Goal: Navigation & Orientation: Go to known website

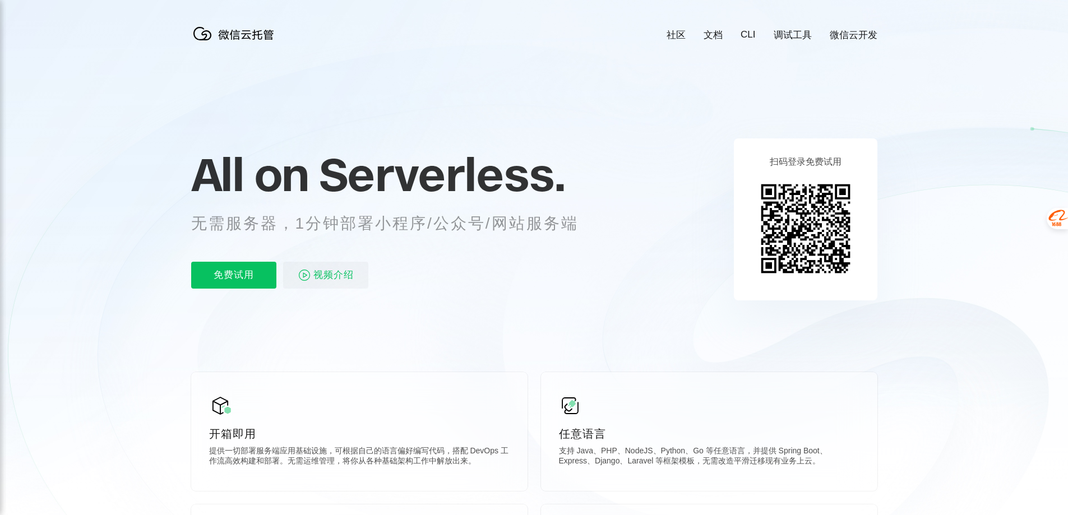
click at [760, 108] on icon at bounding box center [534, 303] width 1077 height 606
click at [621, 93] on icon at bounding box center [534, 303] width 1077 height 606
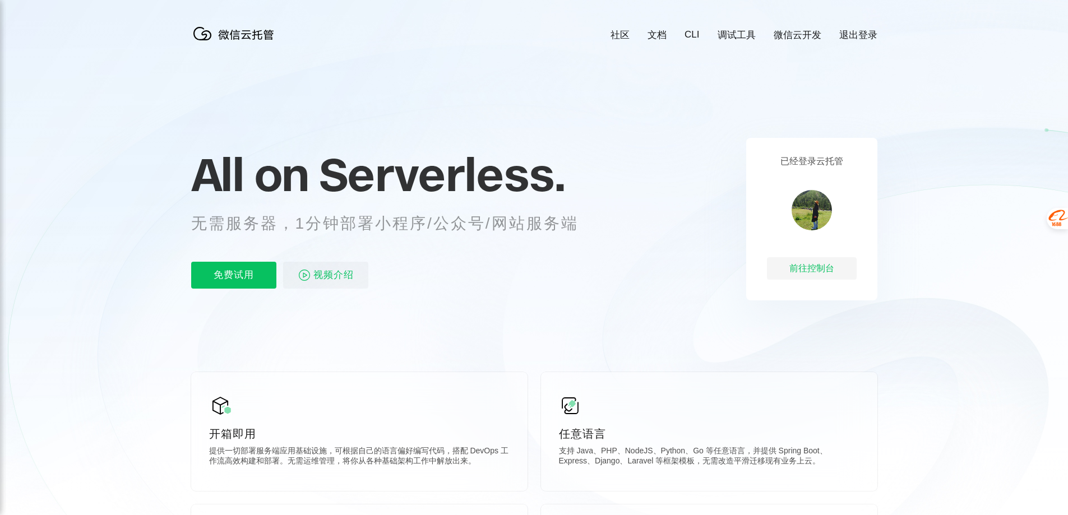
scroll to position [0, 1994]
click at [820, 211] on img at bounding box center [812, 210] width 40 height 40
click at [820, 273] on div "前往控制台" at bounding box center [812, 268] width 90 height 22
